Goal: Check status: Check status

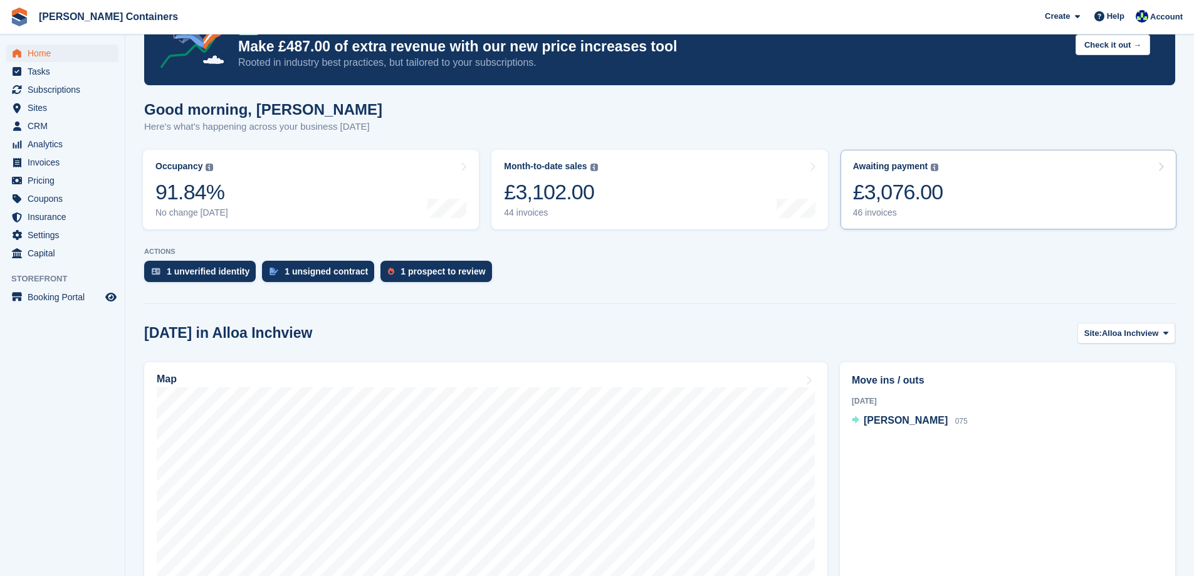
scroll to position [125, 0]
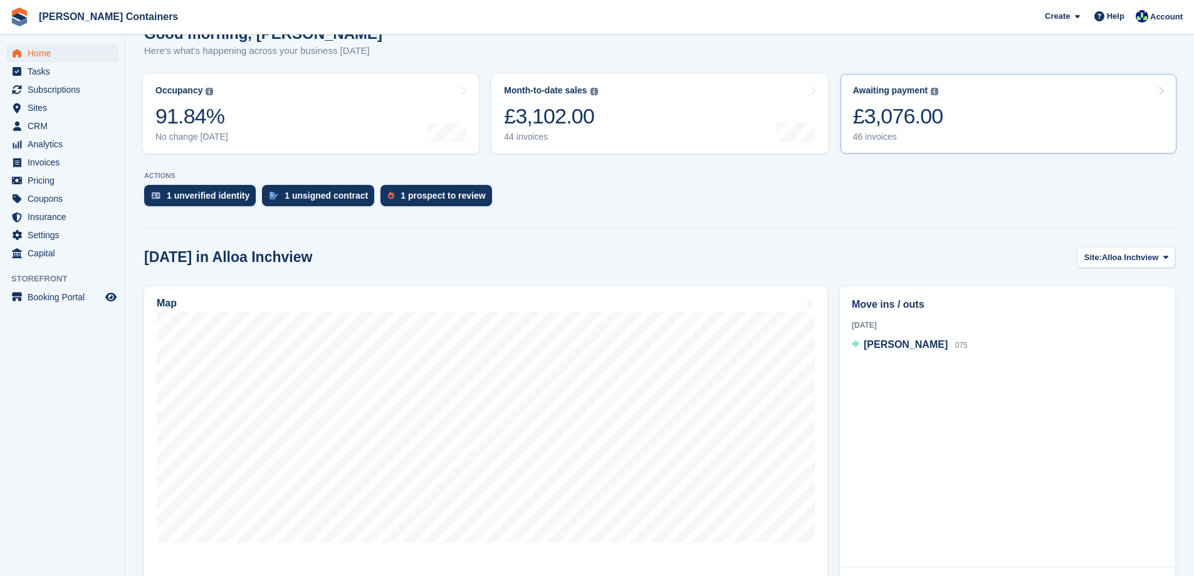
click at [881, 132] on div "46 invoices" at bounding box center [898, 137] width 90 height 11
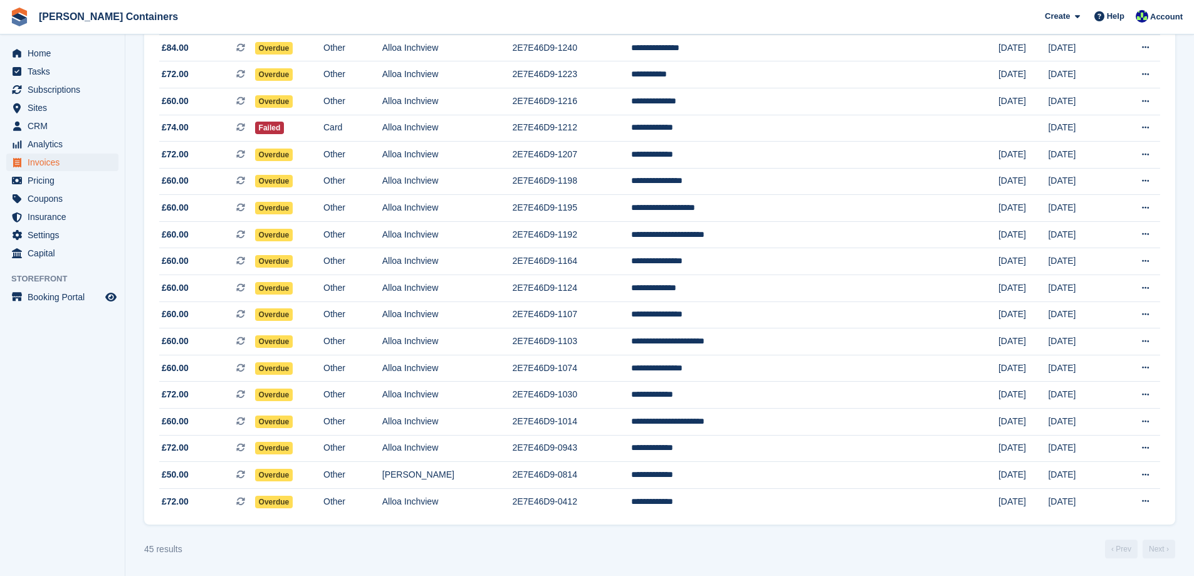
scroll to position [897, 0]
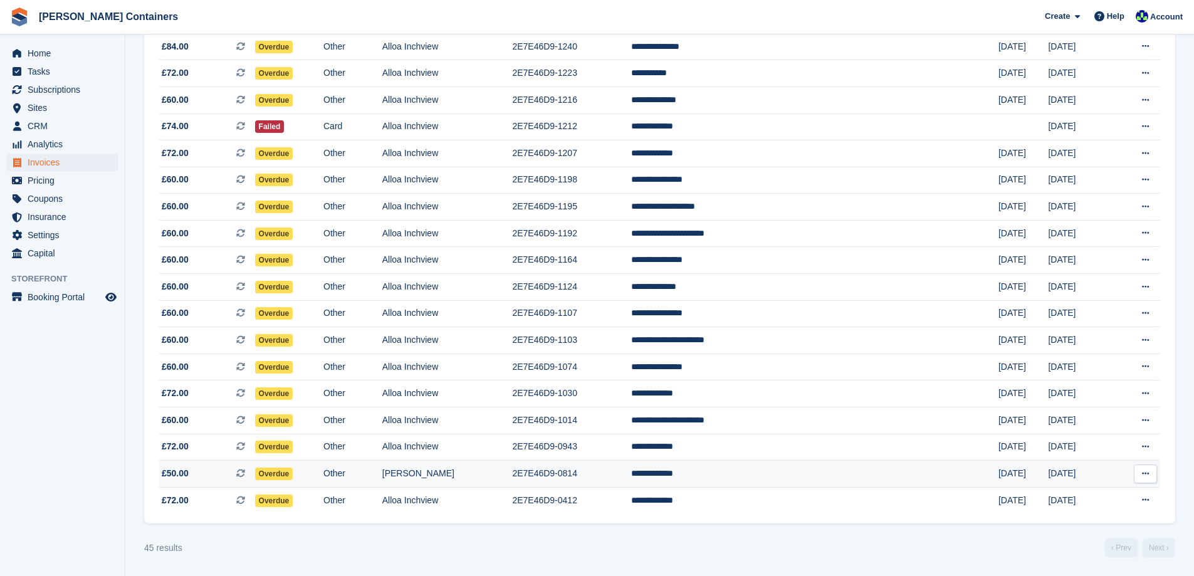
click at [761, 470] on td "**********" at bounding box center [814, 474] width 367 height 27
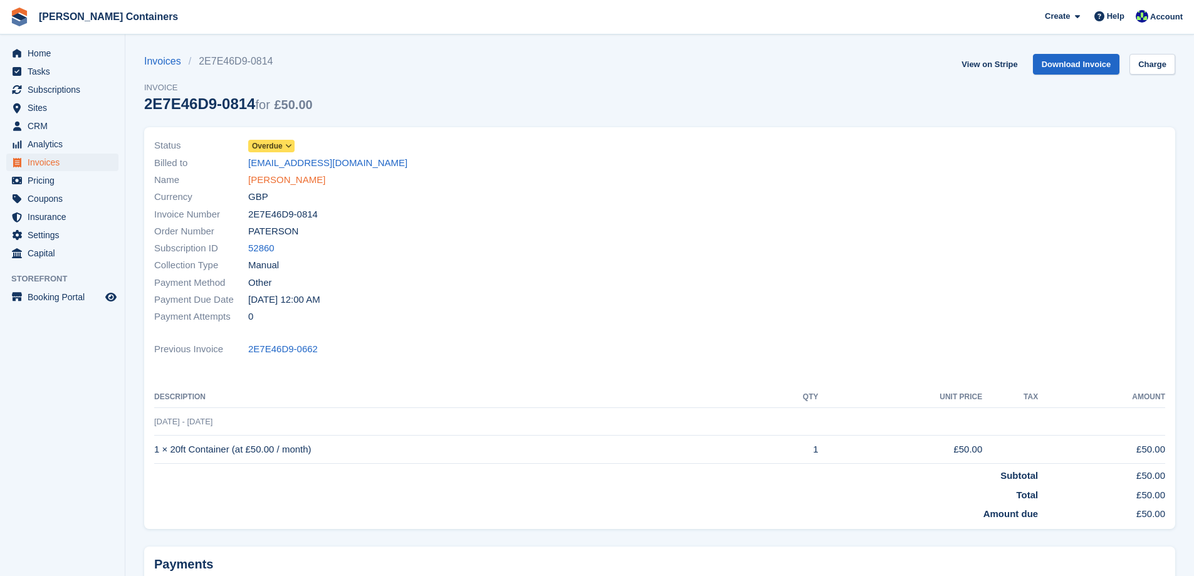
click at [281, 183] on link "[PERSON_NAME]" at bounding box center [286, 180] width 77 height 14
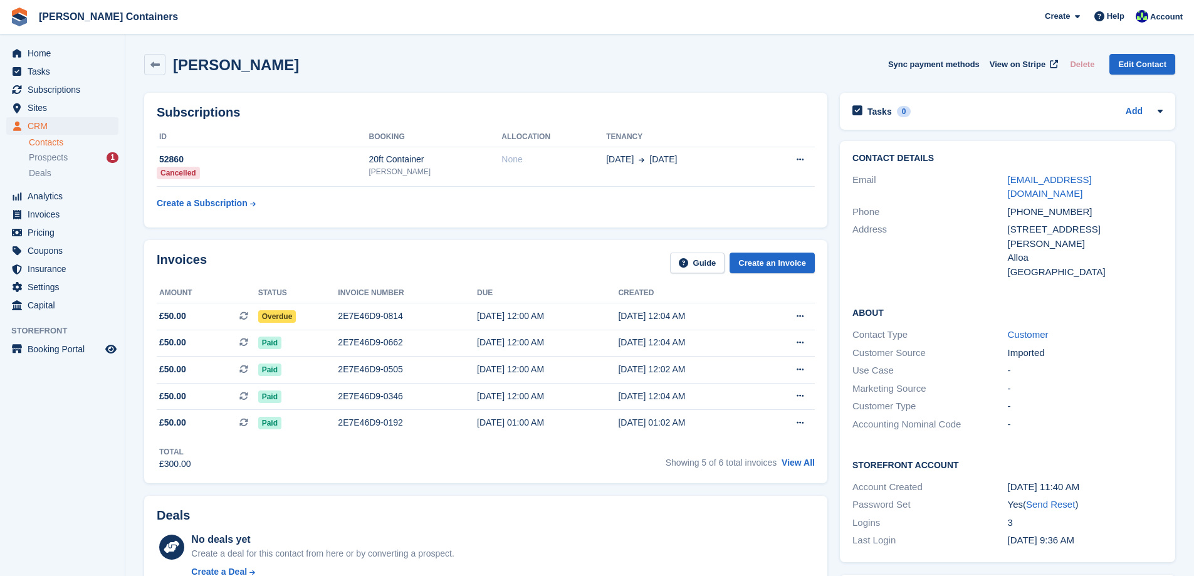
click at [36, 41] on div "Home Tasks Subscriptions Subscriptions Subscriptions Contracts Price increases …" at bounding box center [62, 176] width 125 height 275
click at [34, 53] on span "Home" at bounding box center [65, 53] width 75 height 18
